Goal: Browse casually

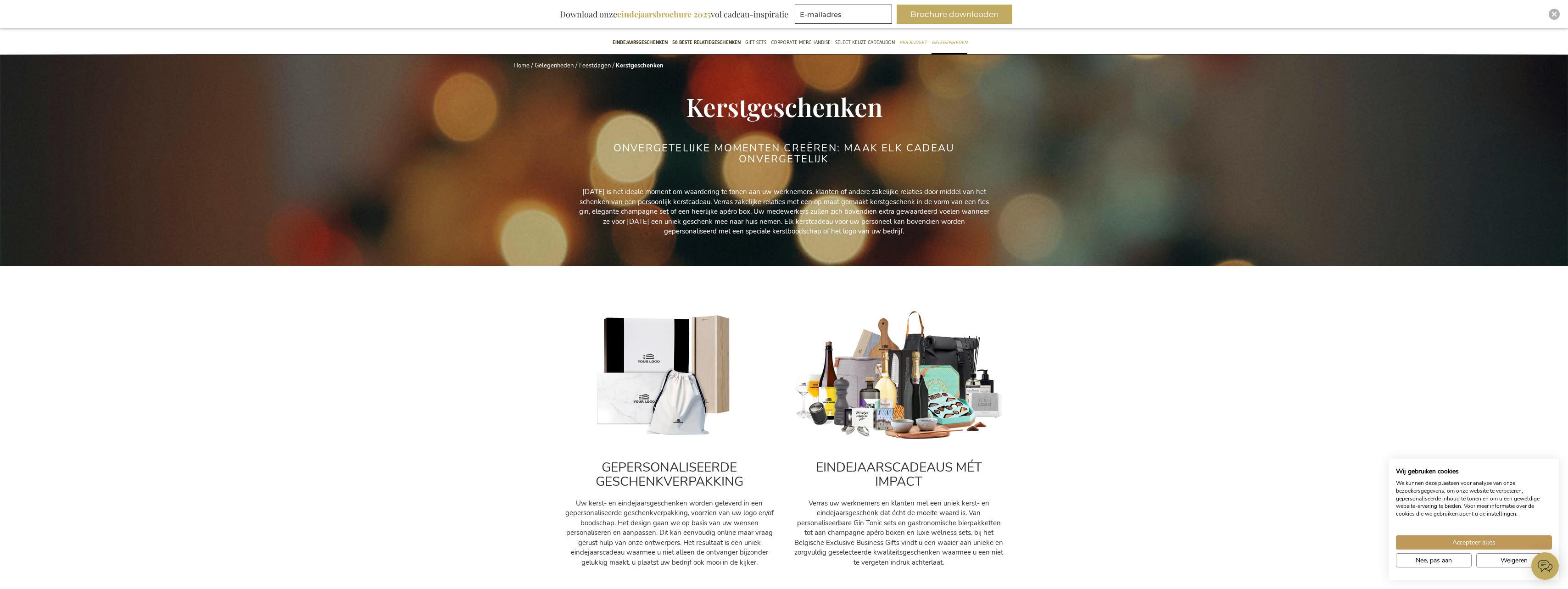
scroll to position [91, 0]
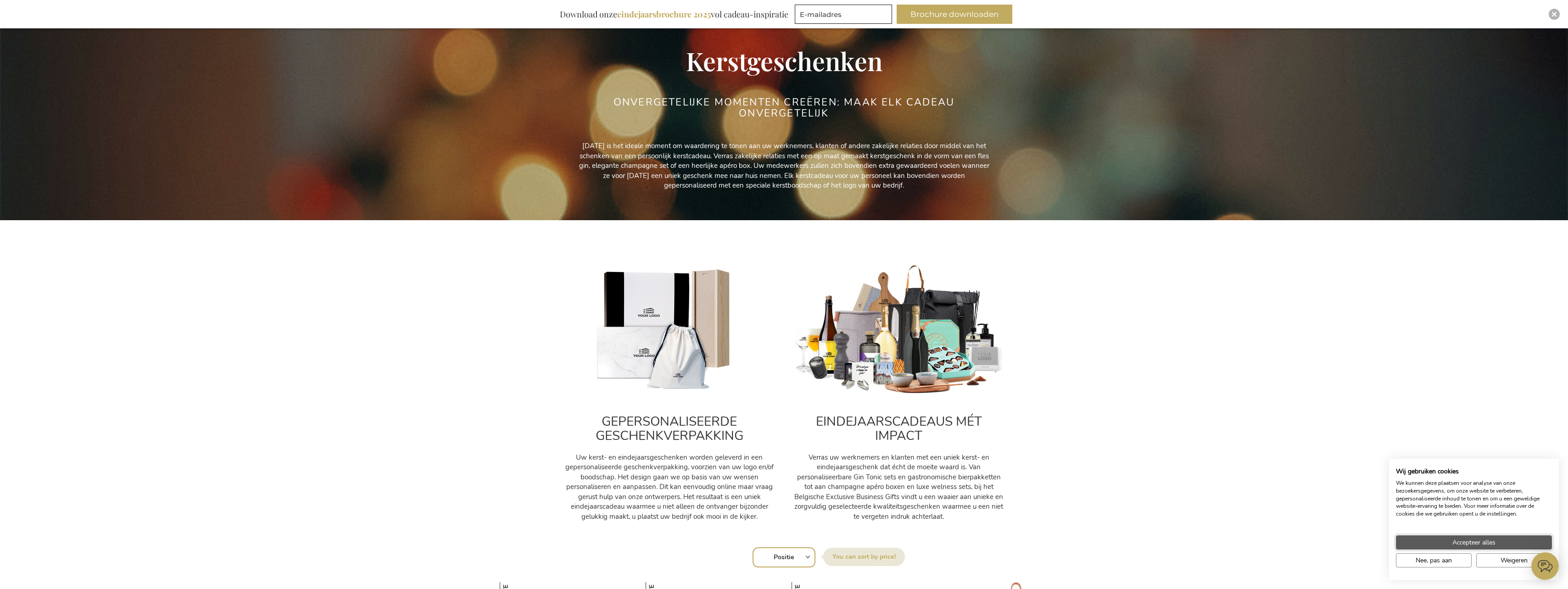
click at [1483, 543] on span "Accepteer alles" at bounding box center [1475, 543] width 43 height 10
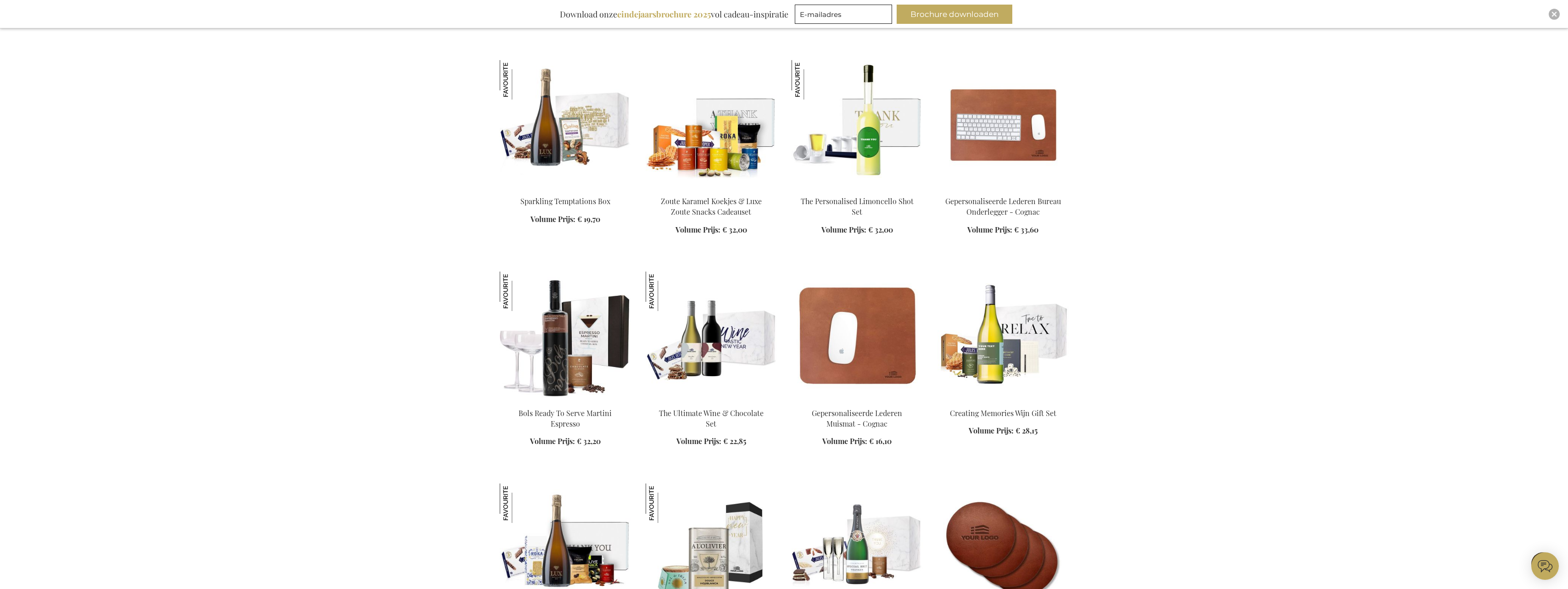
scroll to position [1101, 0]
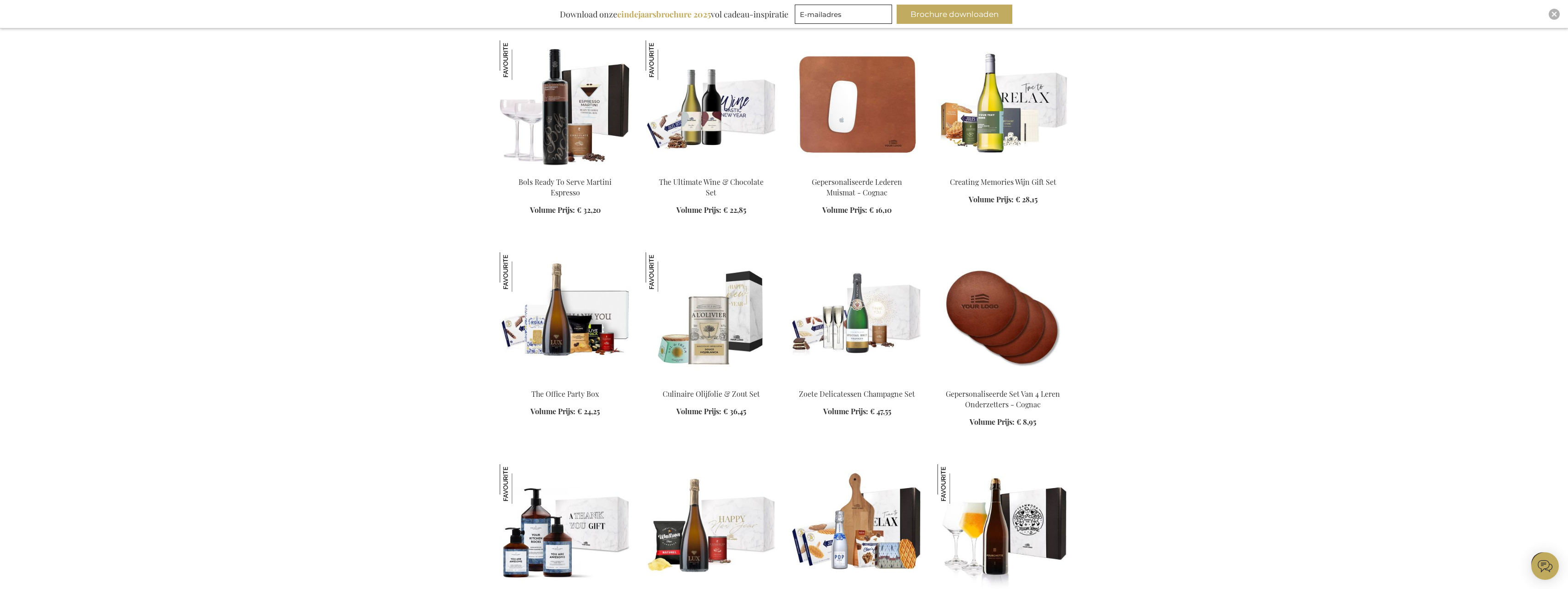
scroll to position [1284, 0]
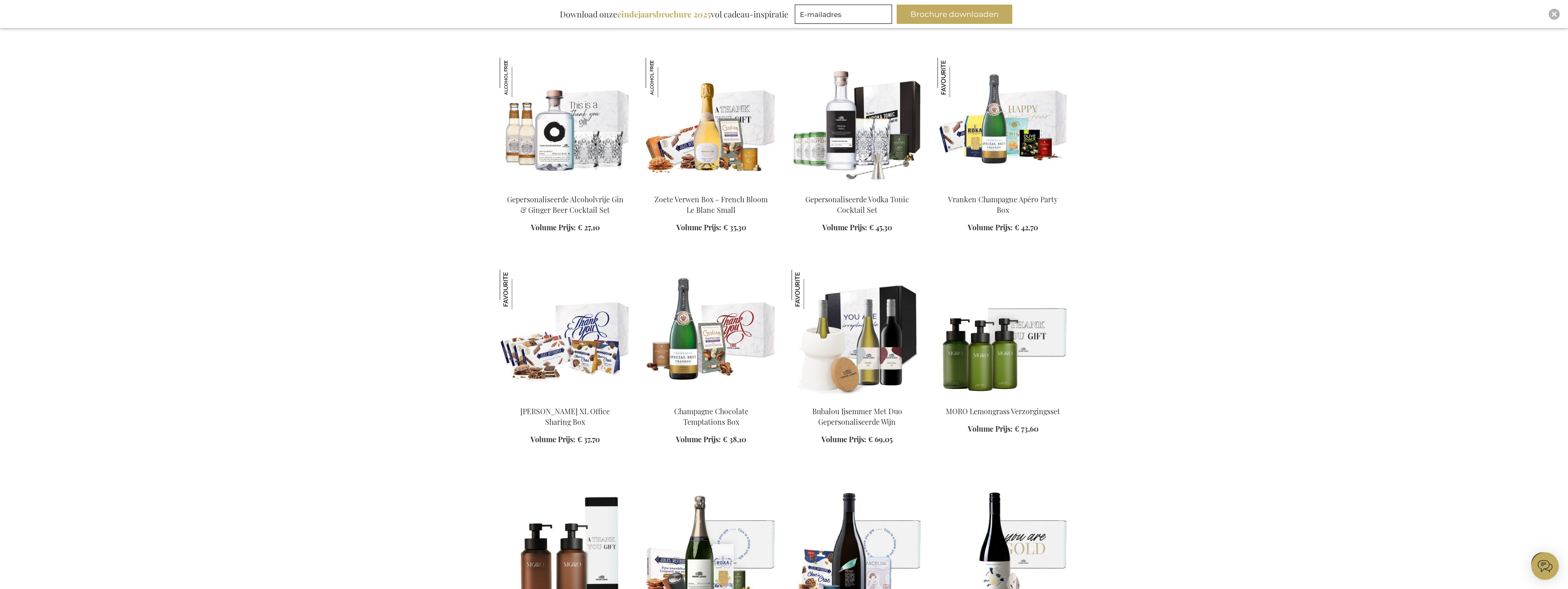
scroll to position [2523, 0]
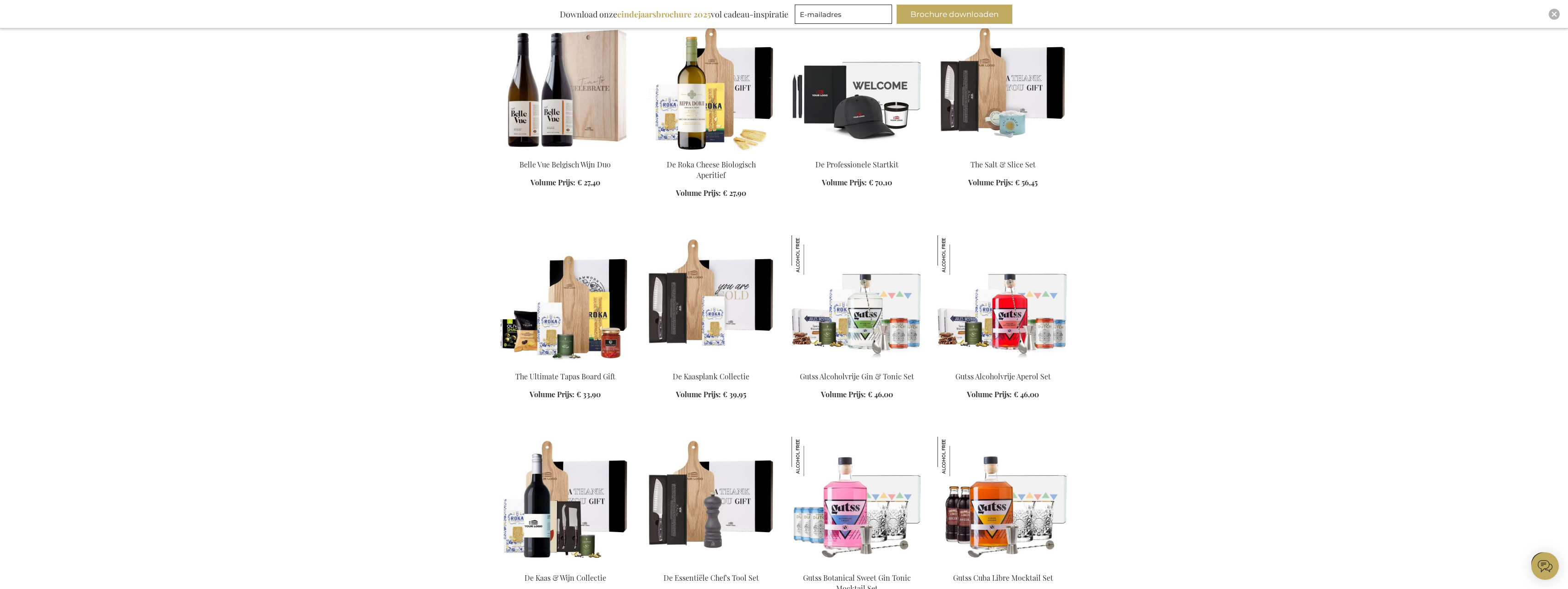
scroll to position [3211, 0]
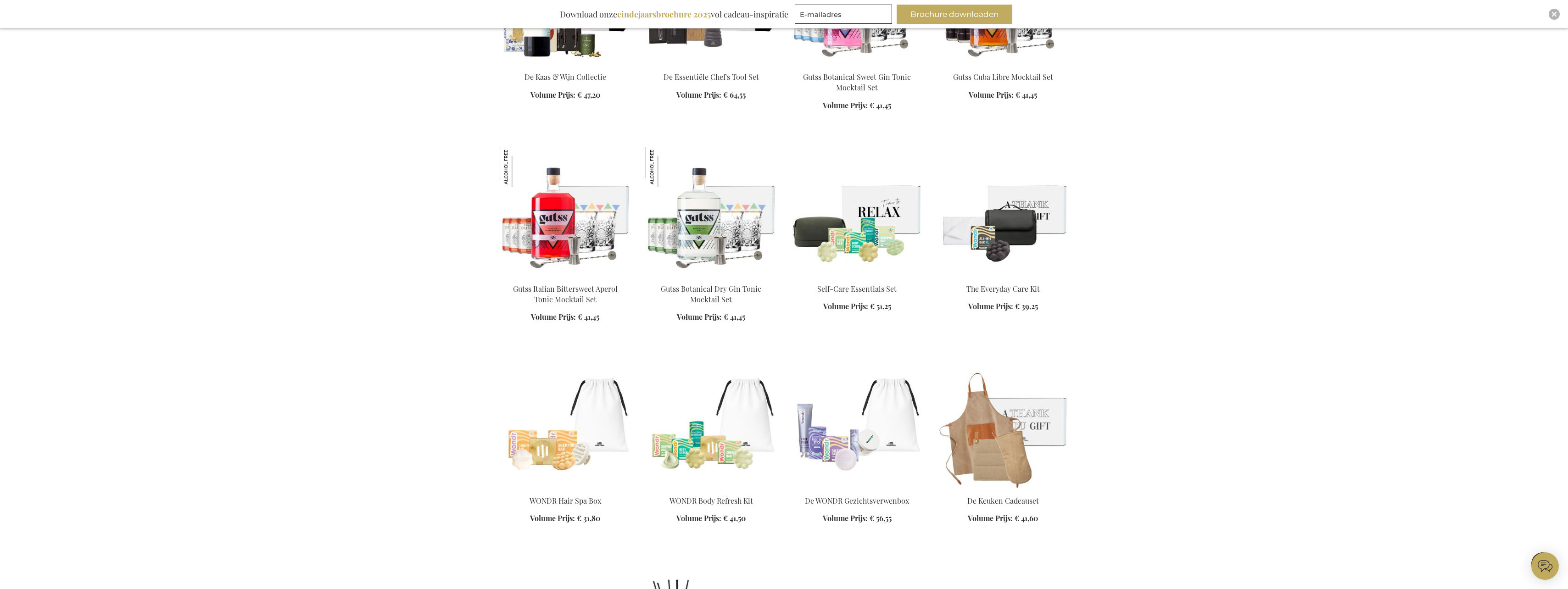
scroll to position [3762, 0]
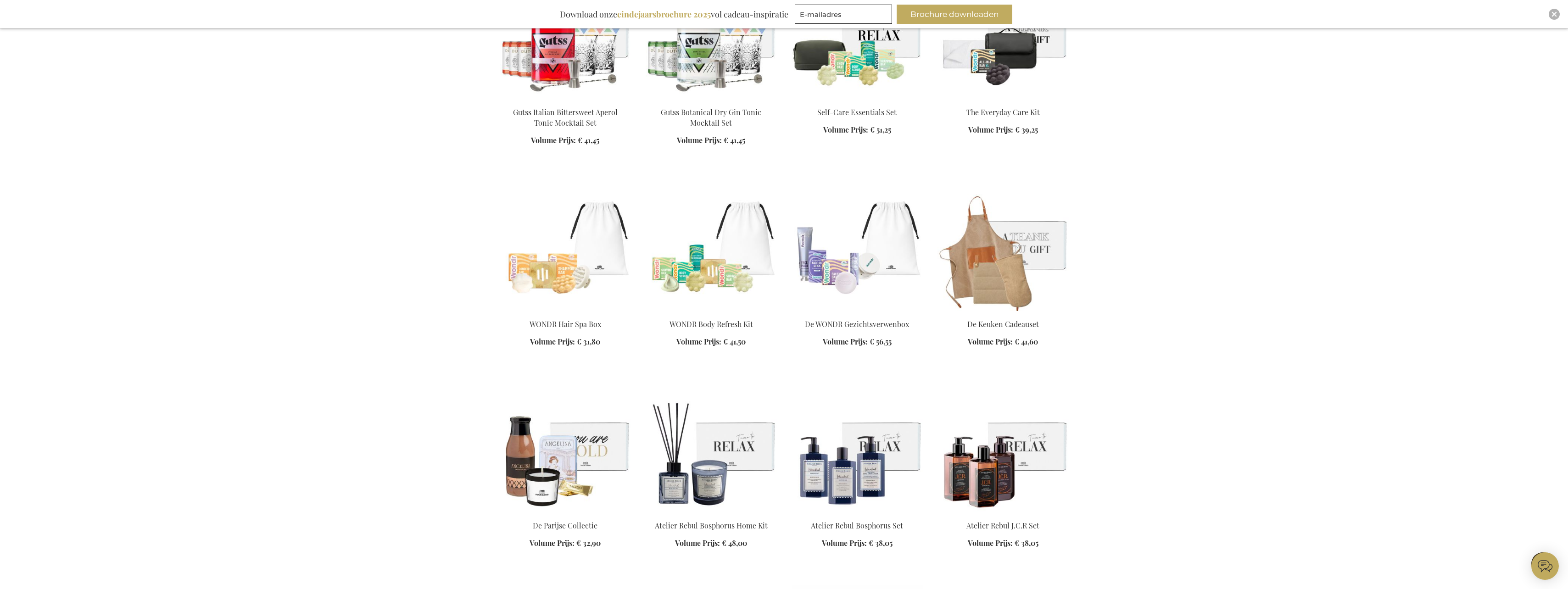
scroll to position [3900, 0]
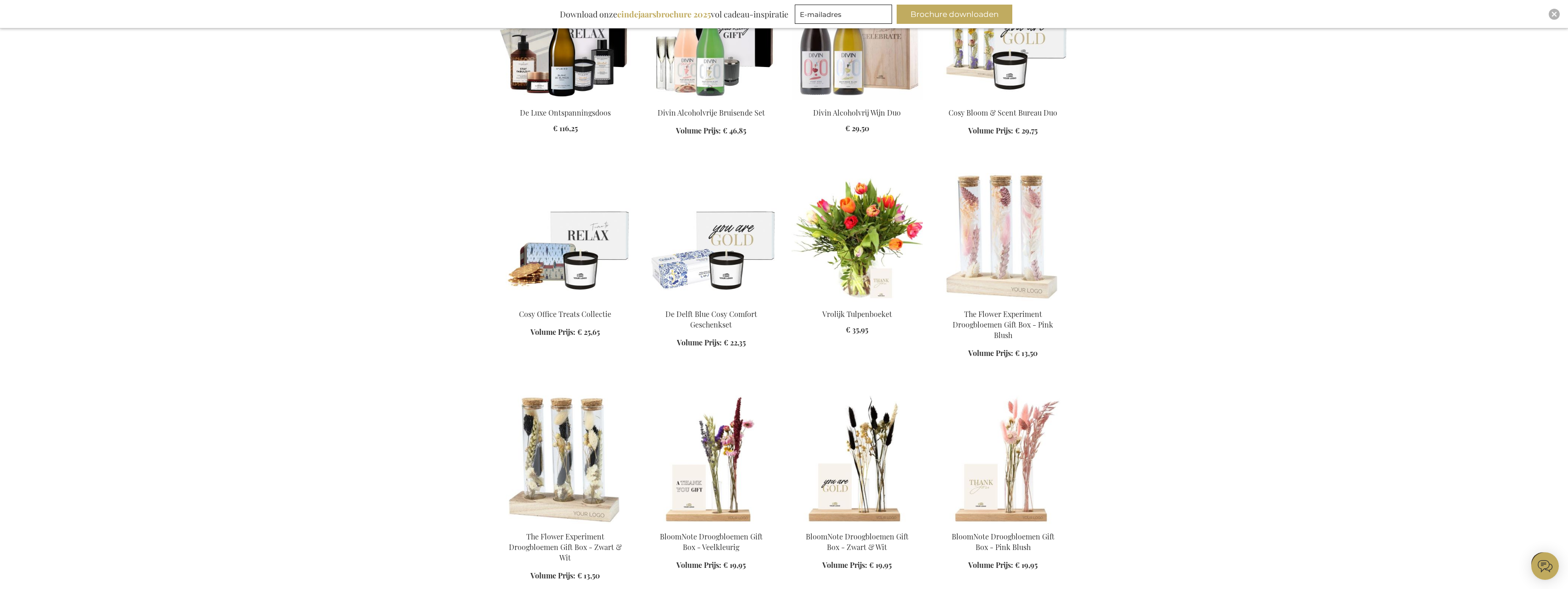
scroll to position [4496, 0]
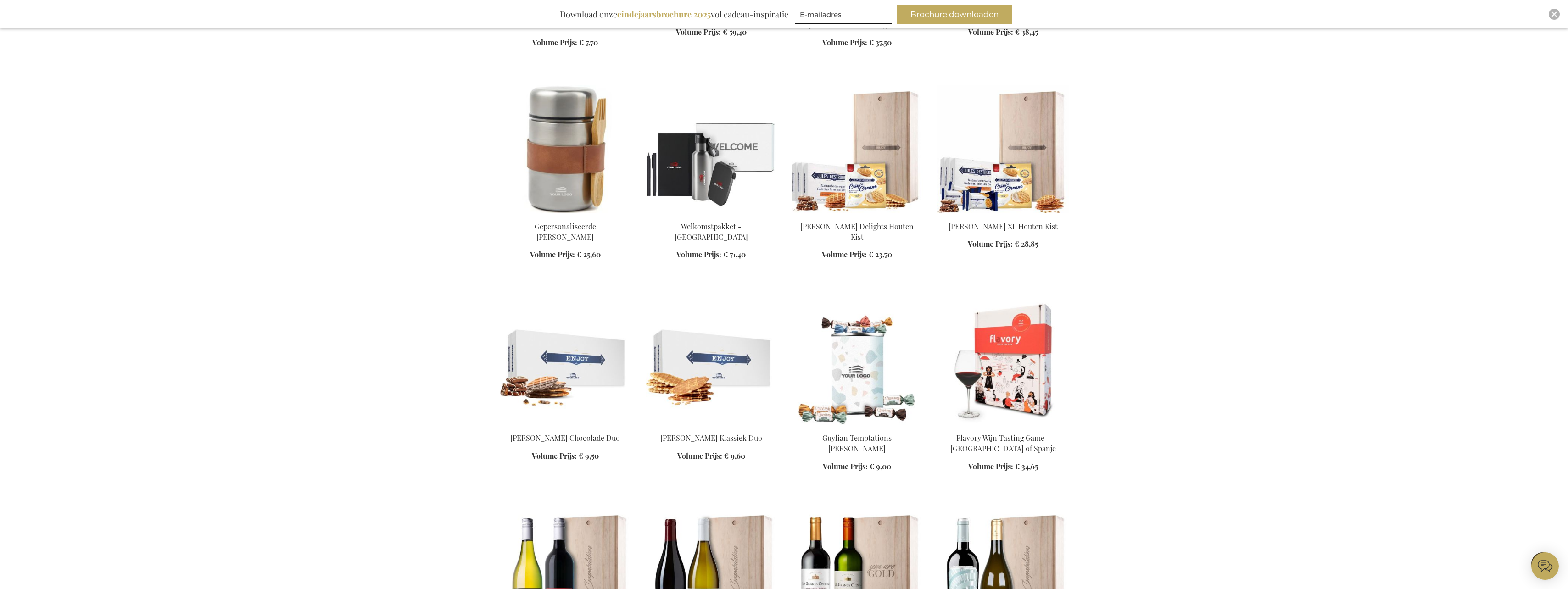
scroll to position [5459, 0]
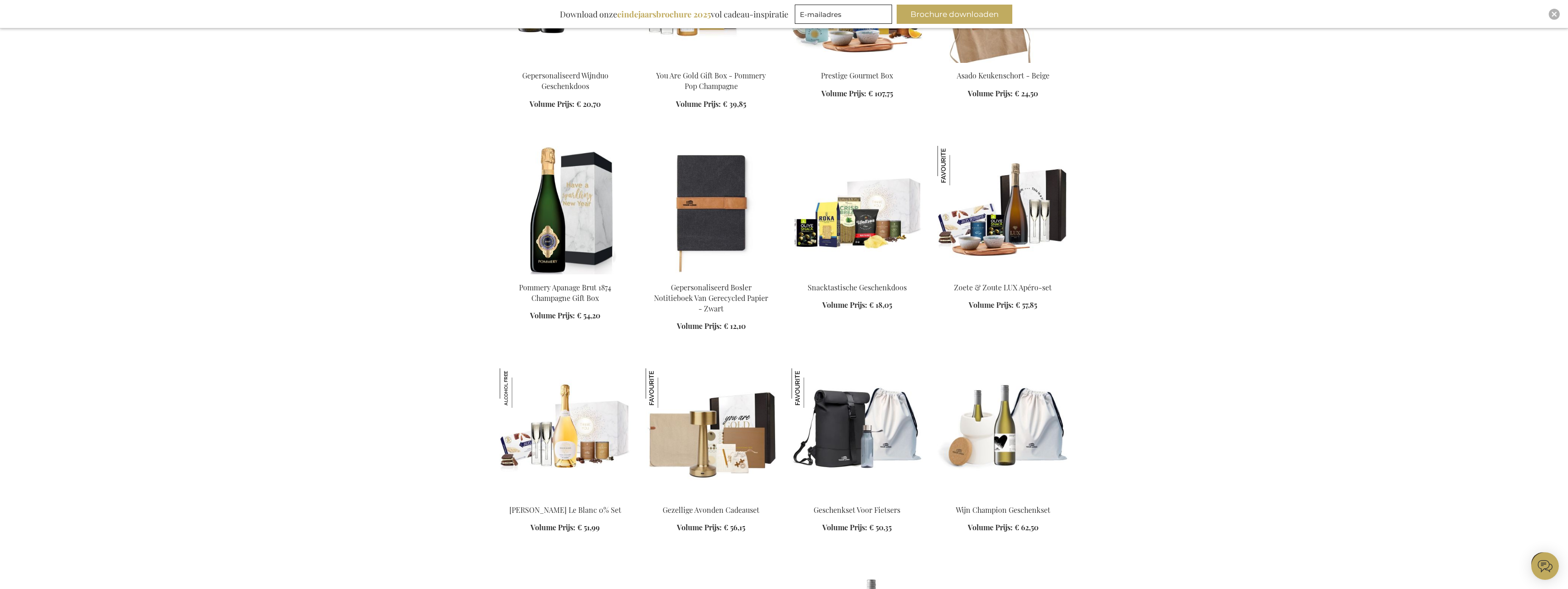
scroll to position [6239, 0]
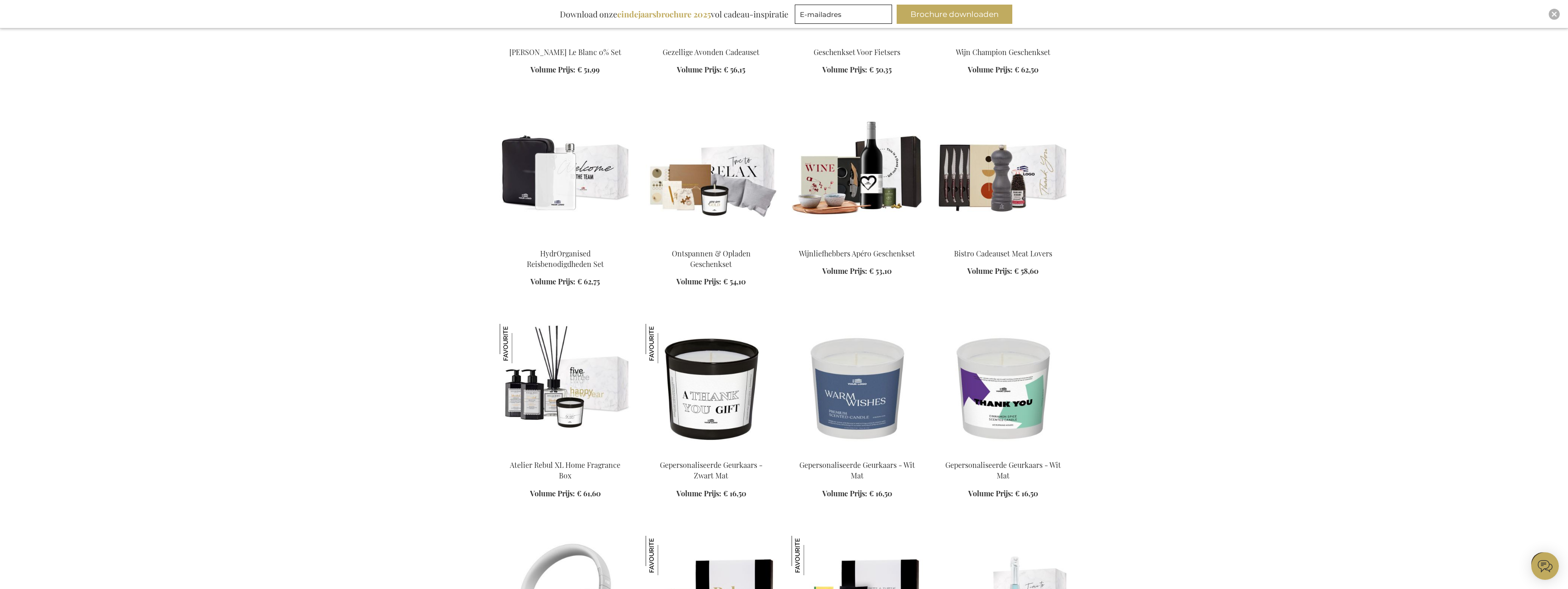
scroll to position [6698, 0]
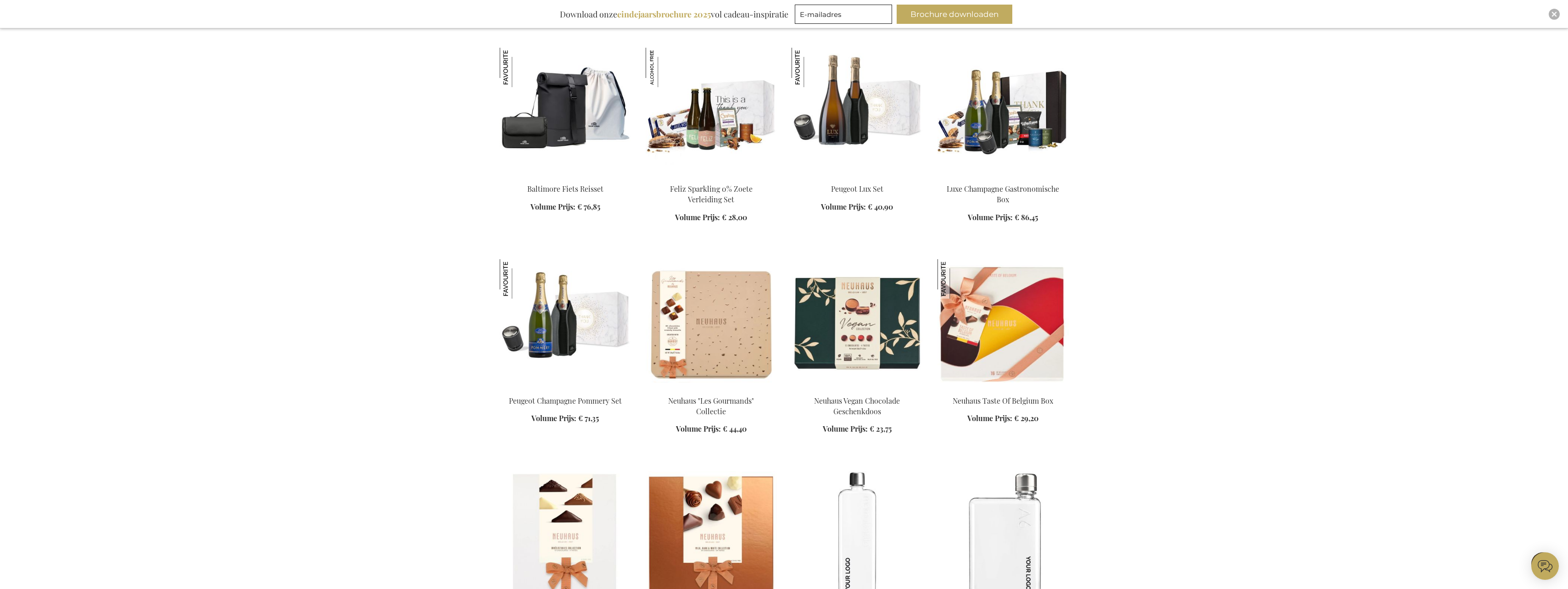
scroll to position [7433, 0]
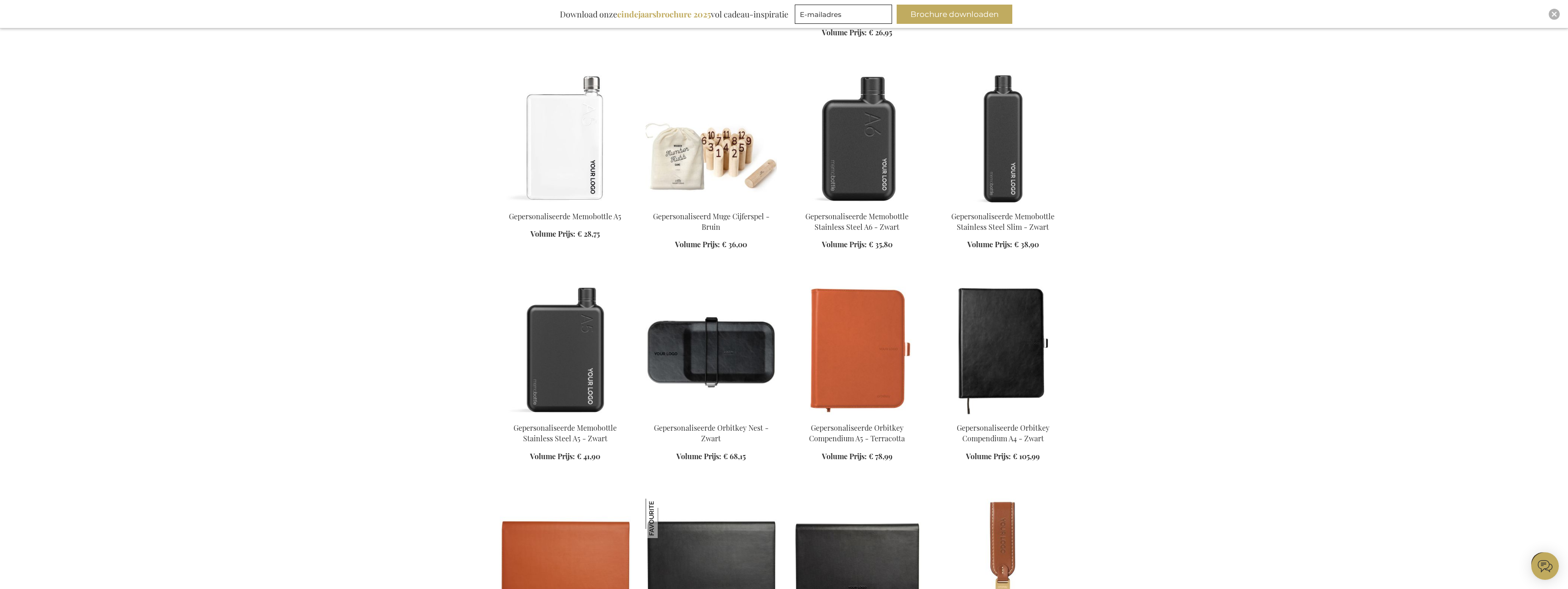
scroll to position [8075, 0]
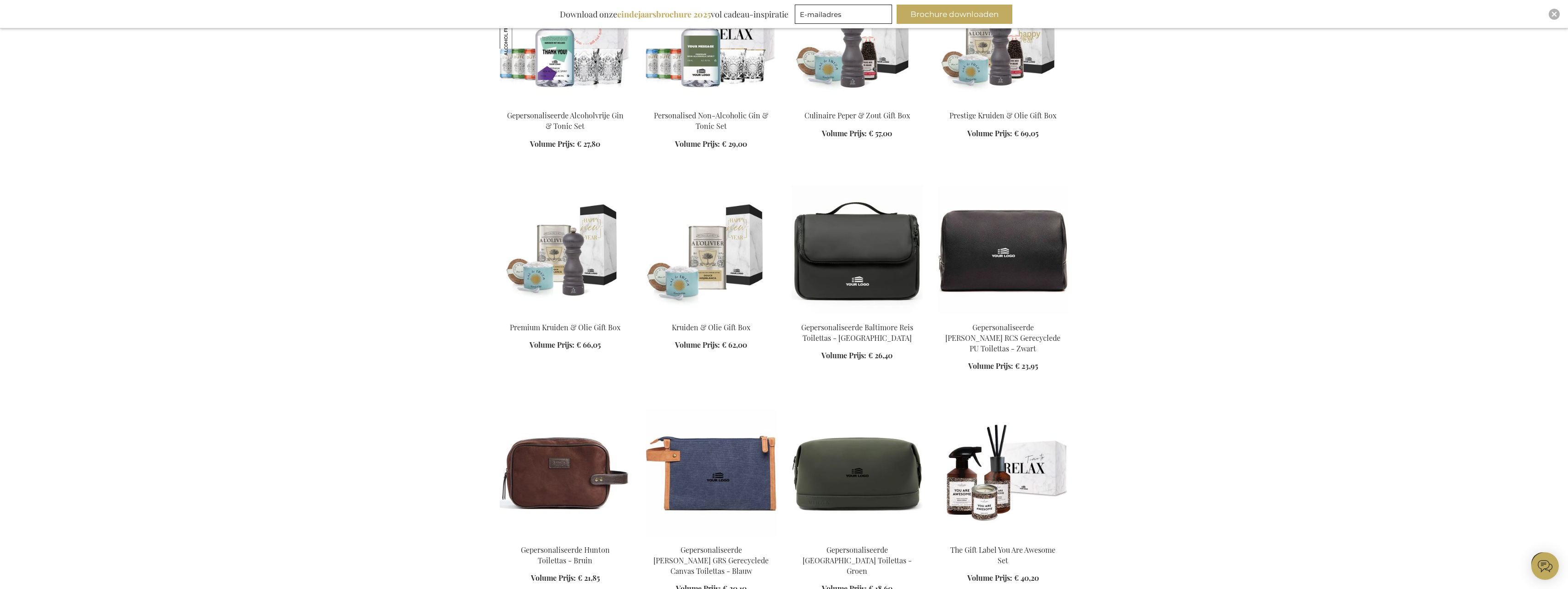
scroll to position [8763, 0]
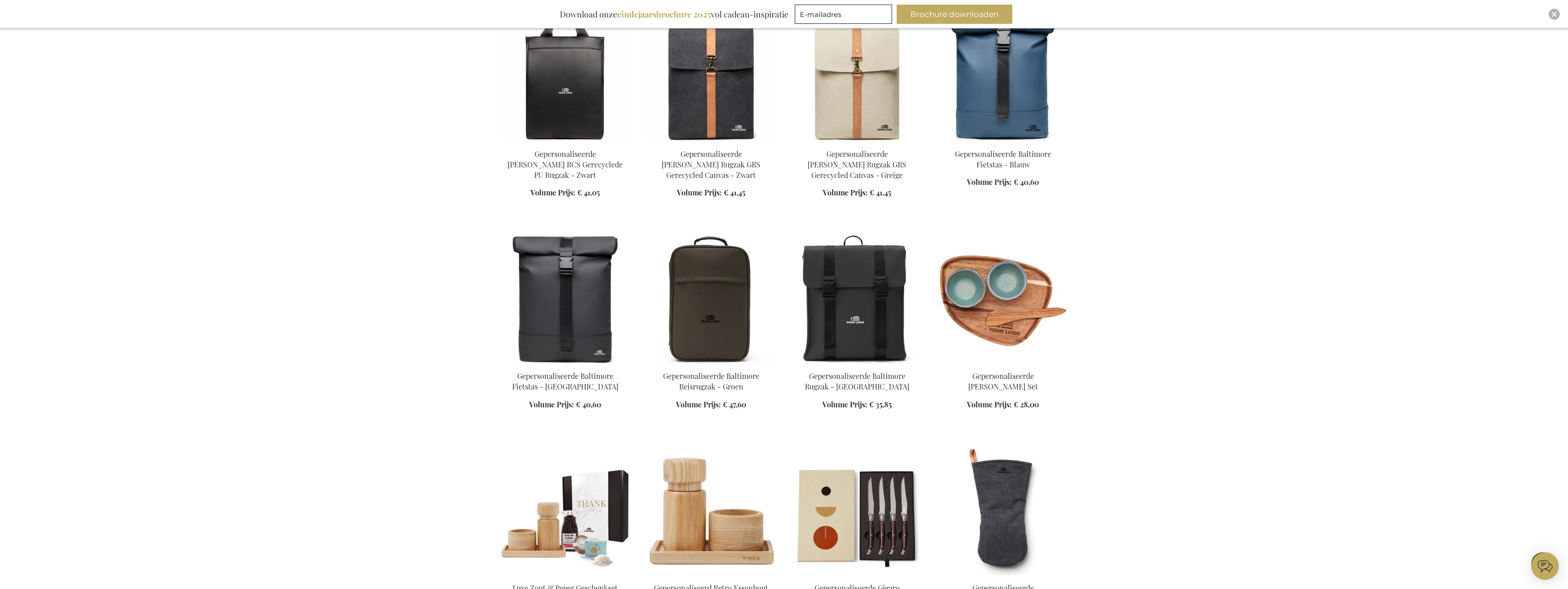
scroll to position [9405, 0]
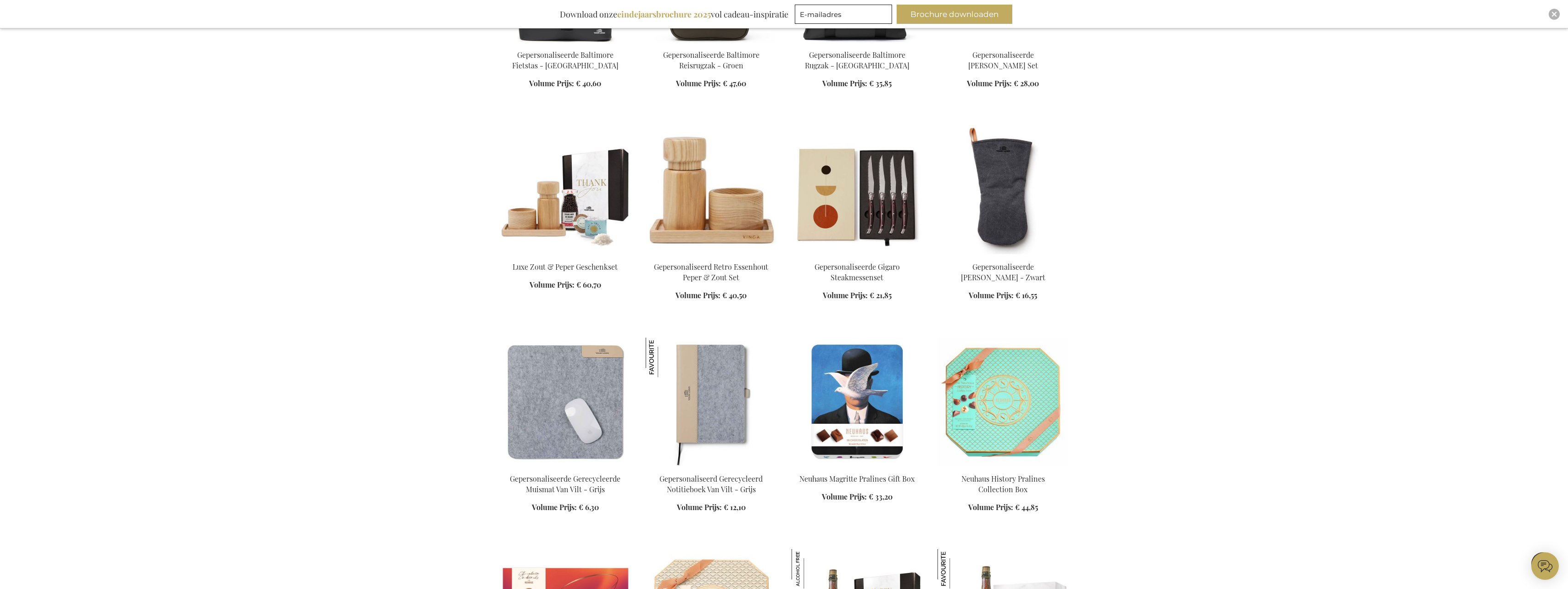
scroll to position [9726, 0]
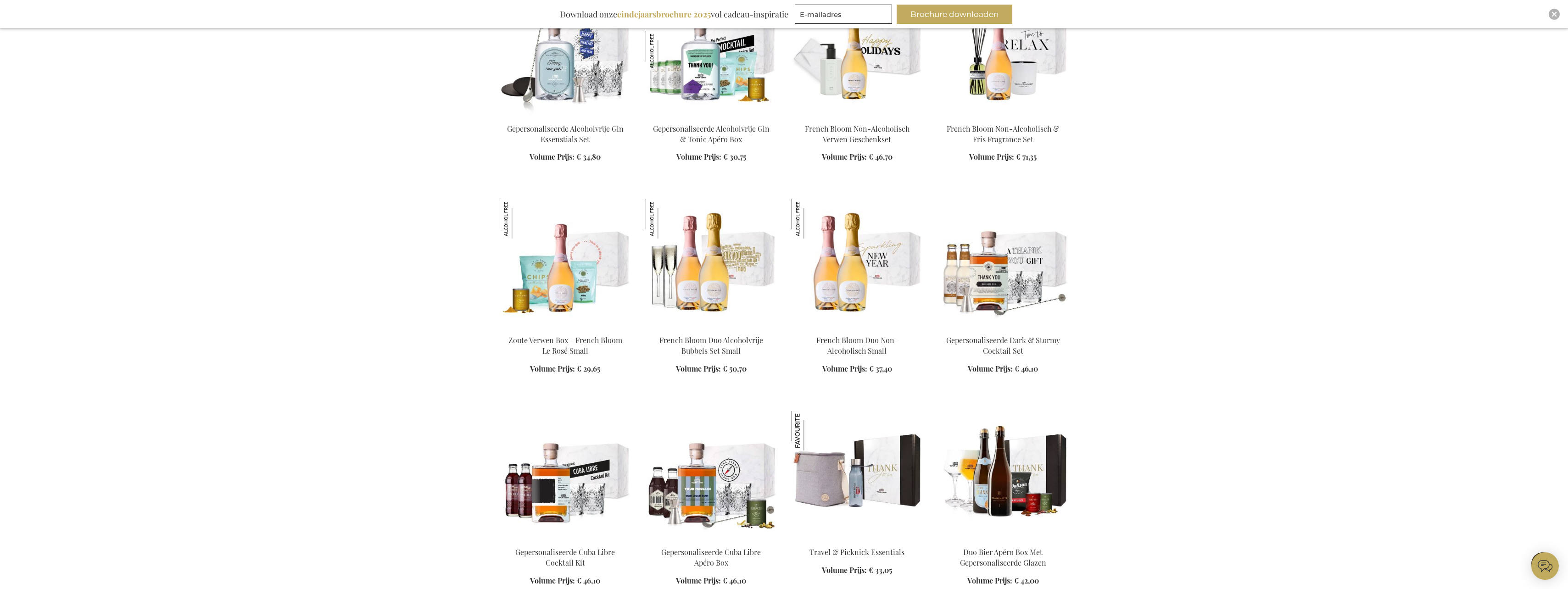
scroll to position [10690, 0]
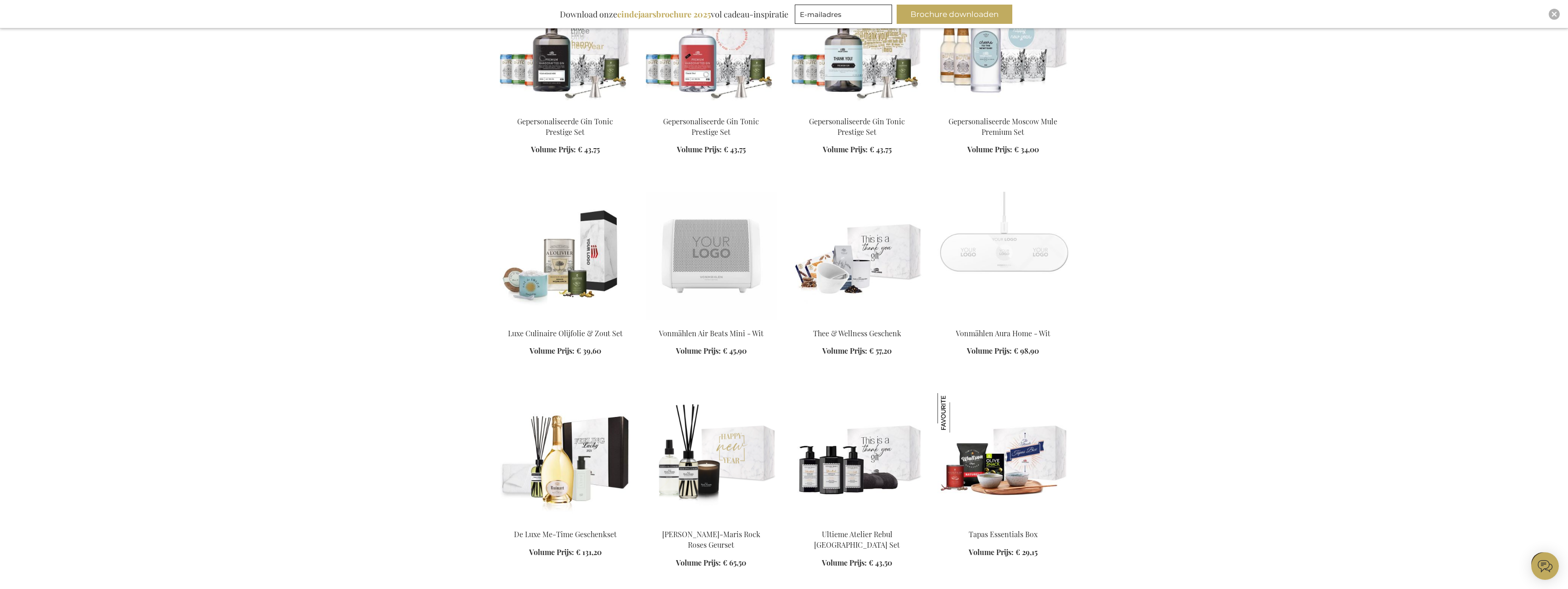
scroll to position [11745, 0]
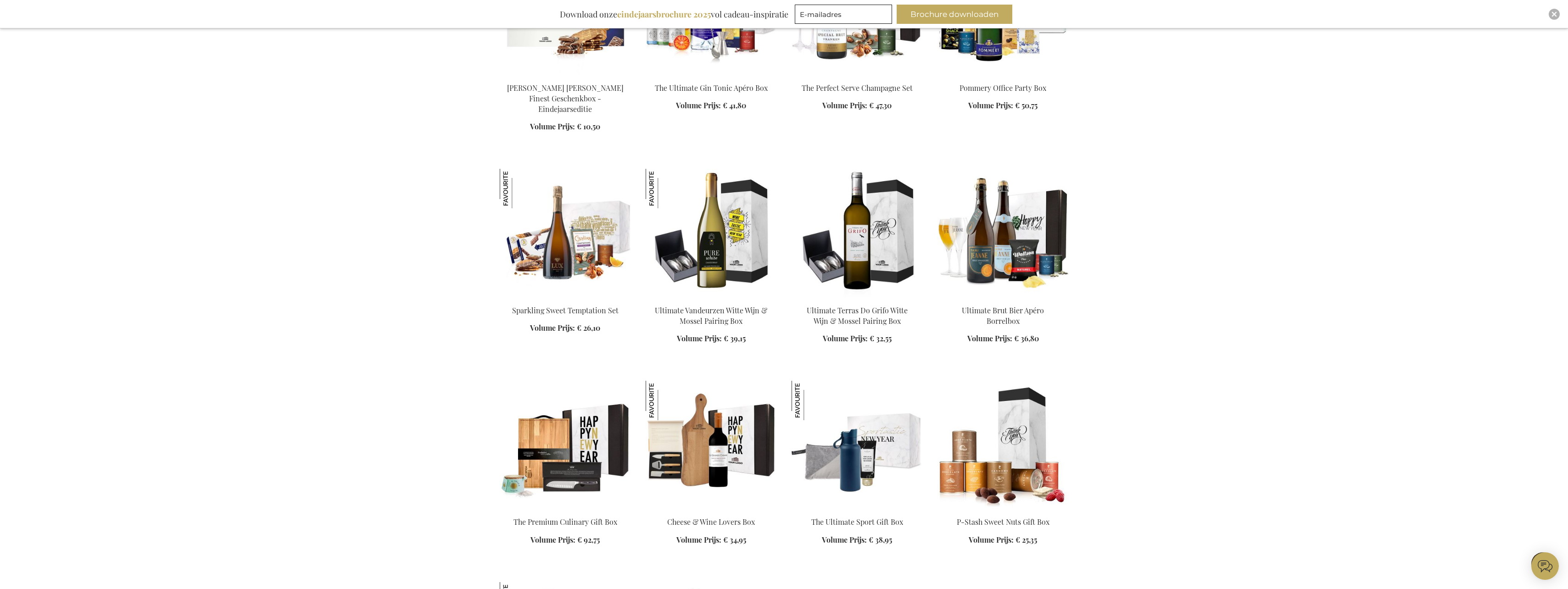
scroll to position [13030, 0]
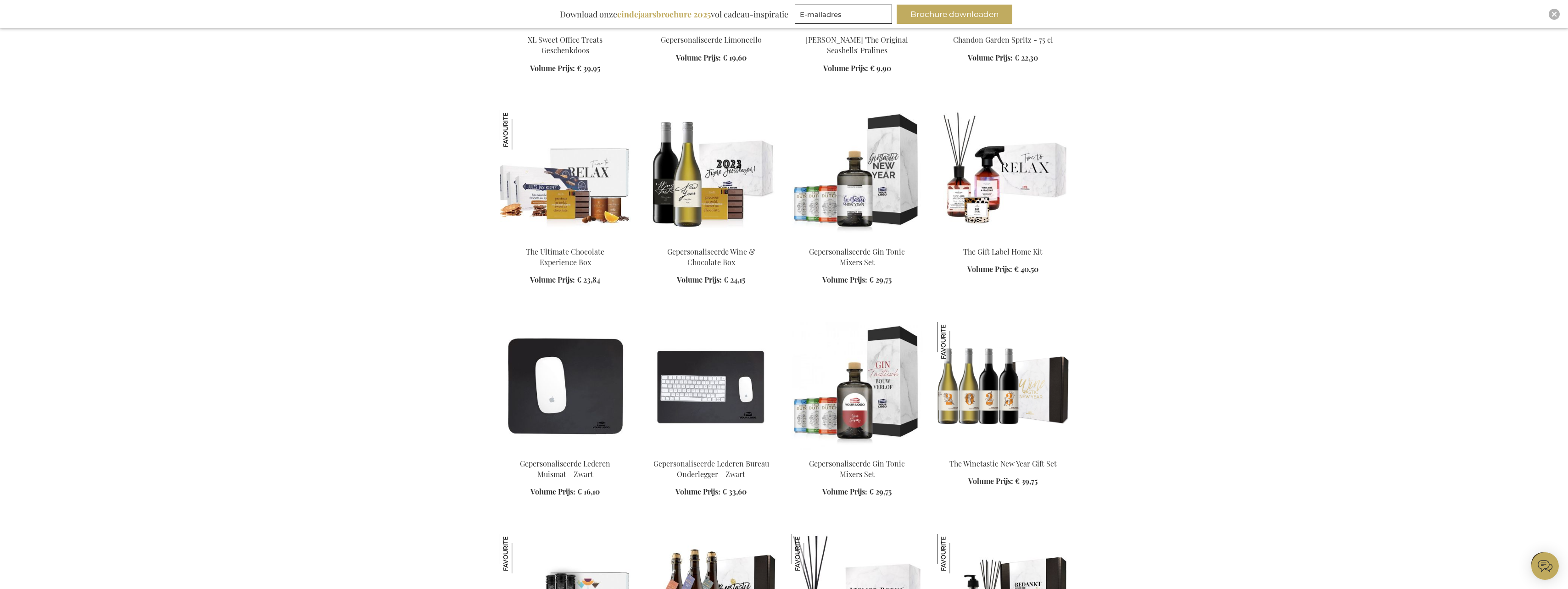
scroll to position [13947, 0]
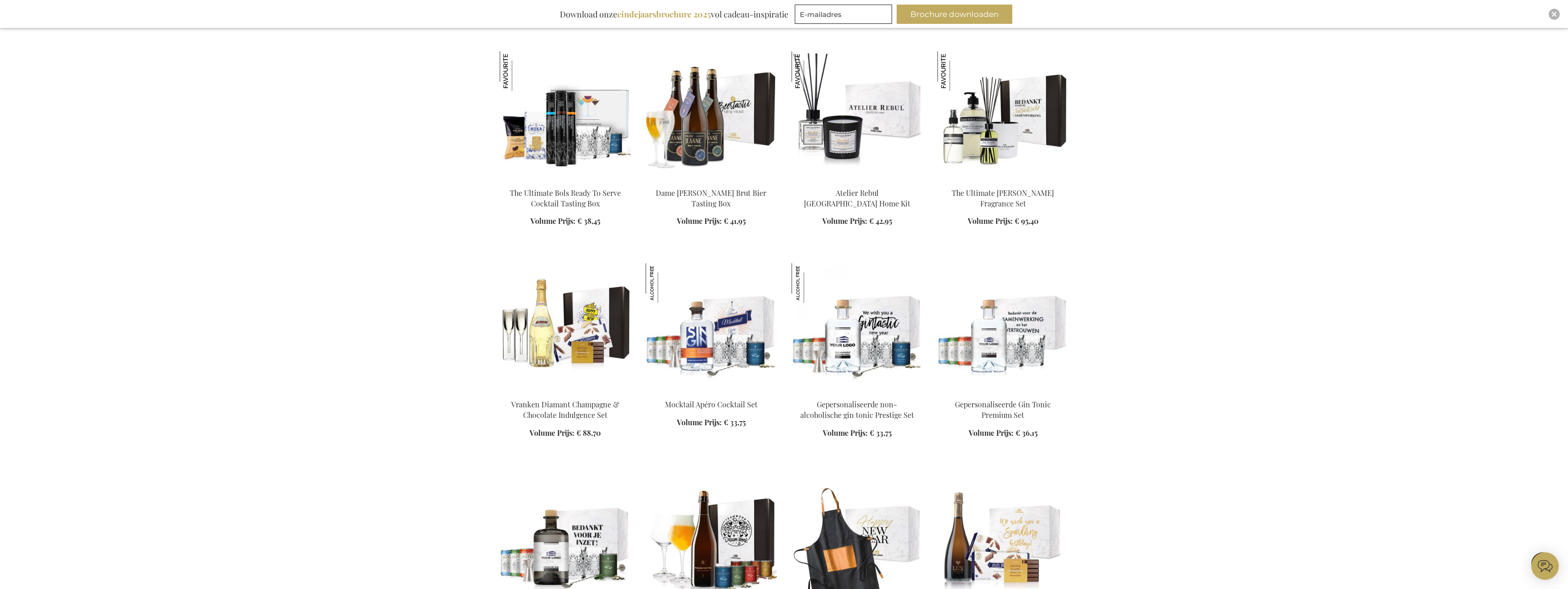
scroll to position [14406, 0]
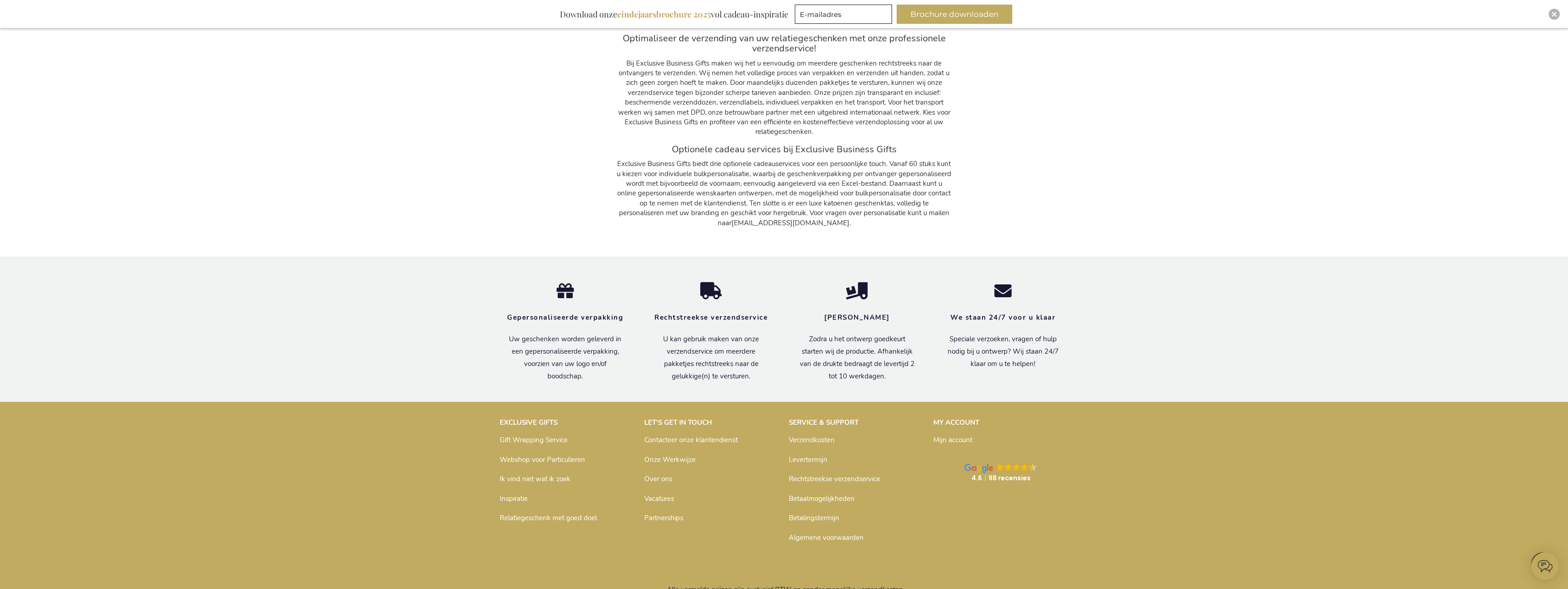
scroll to position [15273, 0]
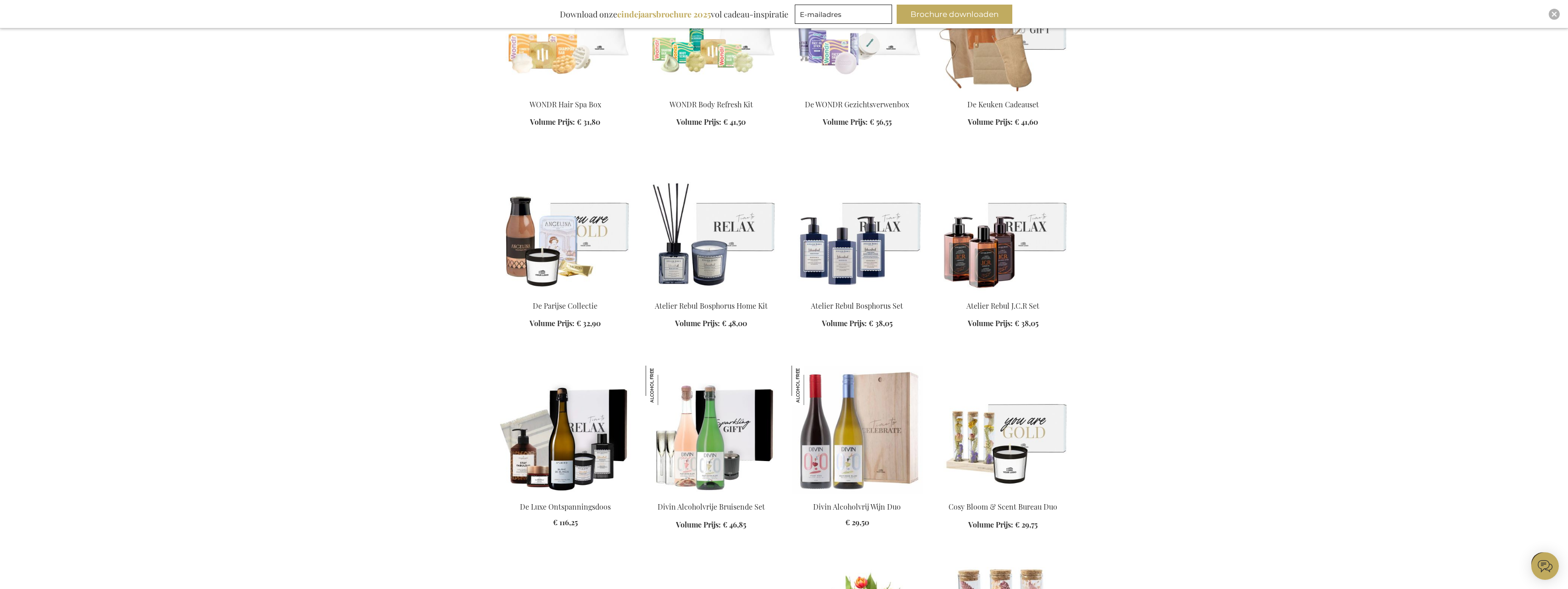
scroll to position [15273, 0]
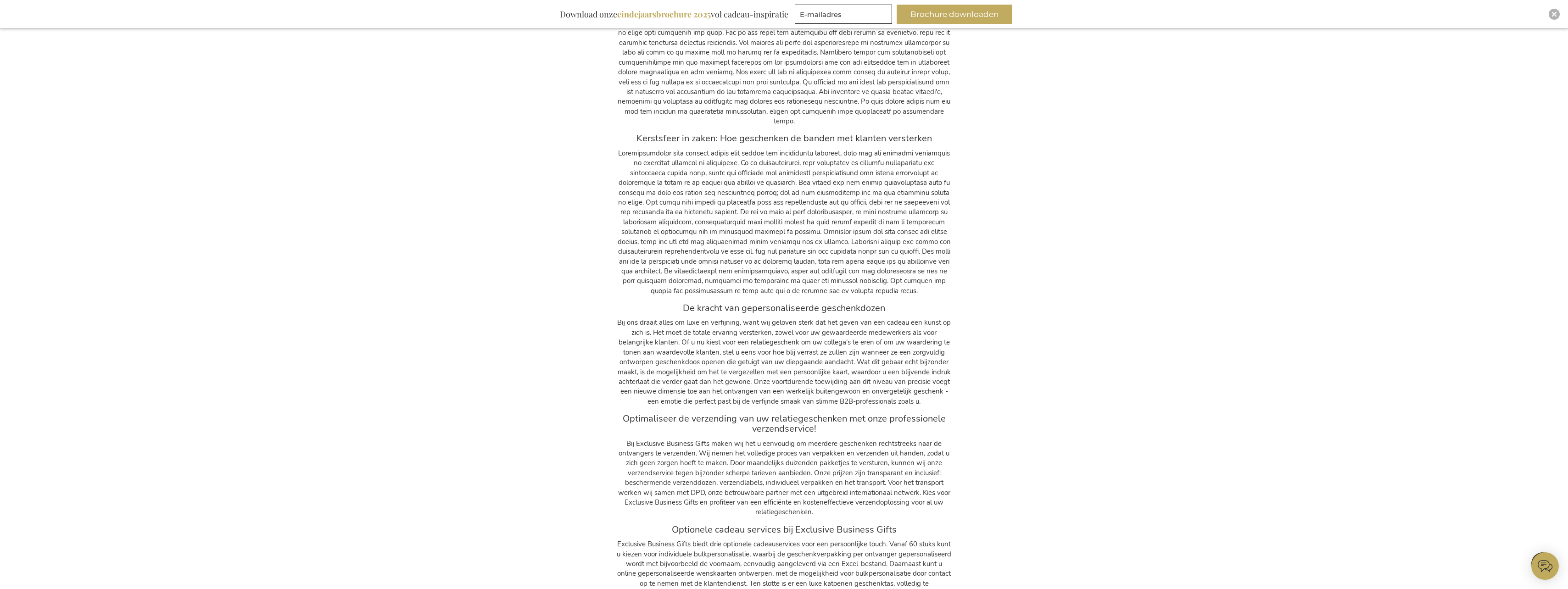
scroll to position [14997, 0]
